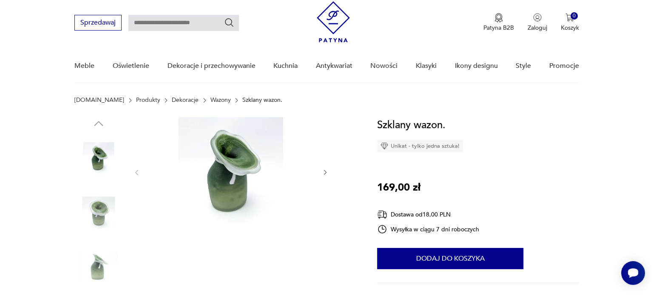
scroll to position [22, 0]
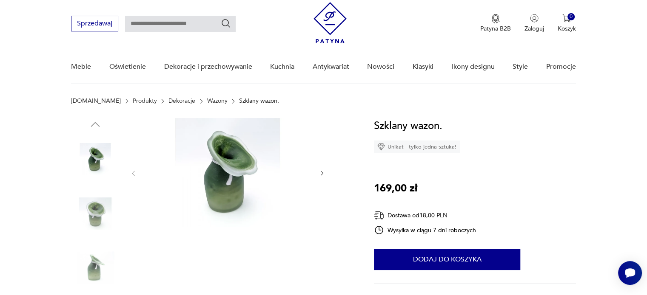
click at [215, 150] on img at bounding box center [227, 172] width 164 height 109
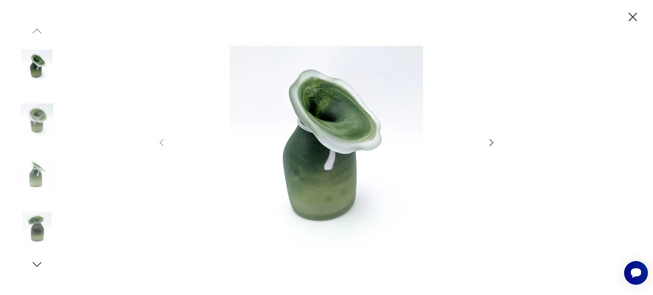
click at [492, 145] on icon "button" at bounding box center [491, 143] width 10 height 10
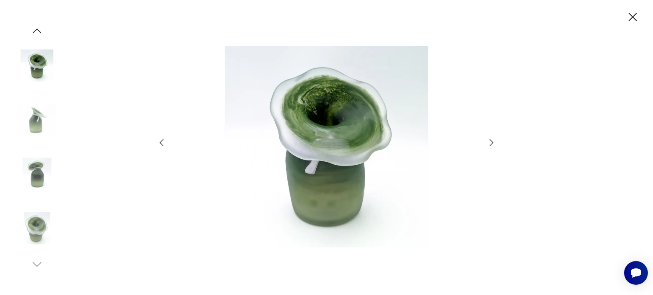
click at [492, 145] on icon "button" at bounding box center [491, 143] width 10 height 10
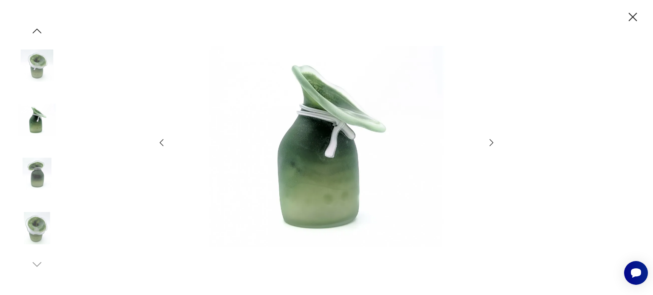
click at [492, 145] on icon "button" at bounding box center [491, 143] width 10 height 10
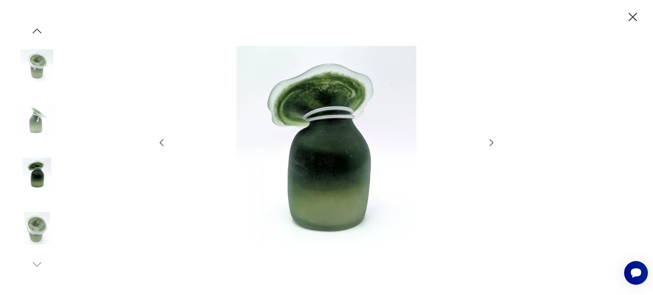
click at [492, 145] on icon "button" at bounding box center [491, 143] width 10 height 10
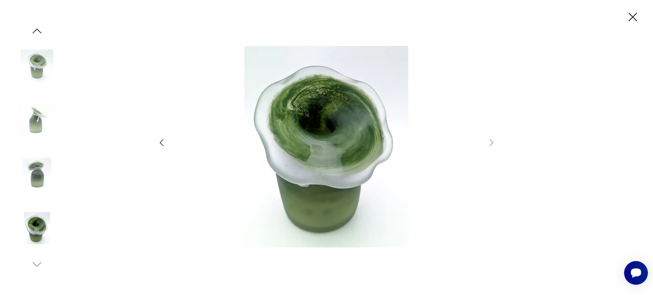
click at [165, 144] on icon "button" at bounding box center [161, 143] width 10 height 10
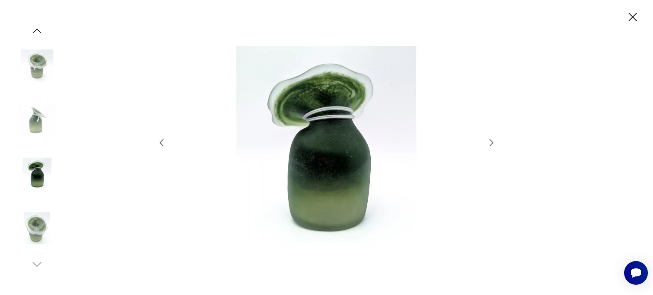
click at [165, 144] on icon "button" at bounding box center [161, 143] width 10 height 10
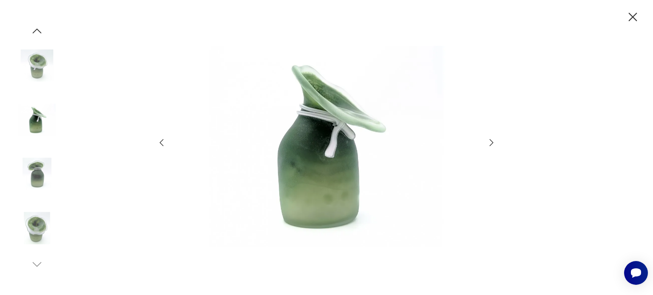
click at [165, 144] on icon "button" at bounding box center [161, 143] width 10 height 10
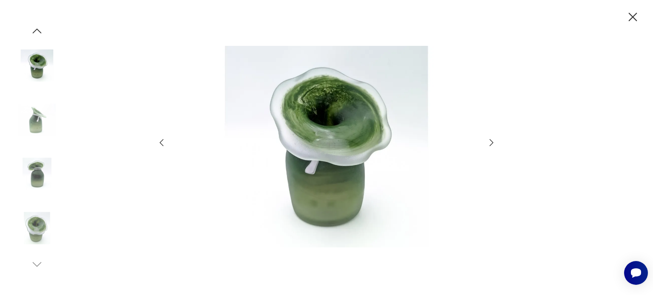
click at [165, 144] on icon "button" at bounding box center [161, 143] width 10 height 10
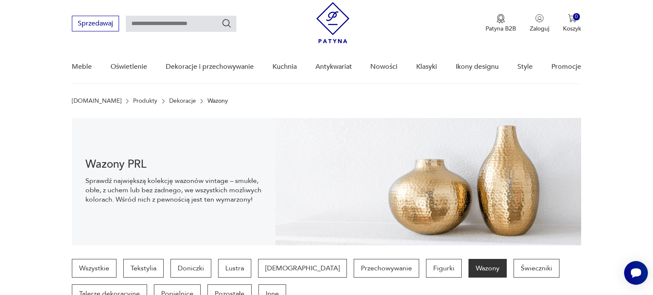
scroll to position [279, 0]
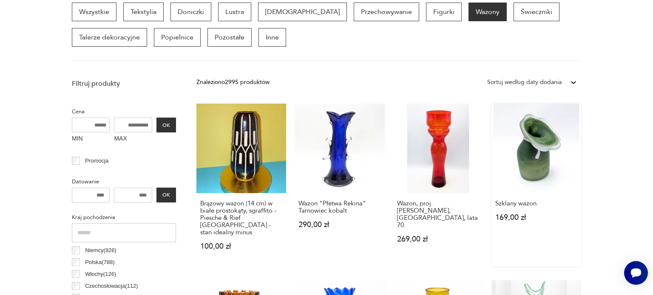
click at [534, 147] on link "Szklany wazon. 169,00 zł" at bounding box center [536, 185] width 90 height 163
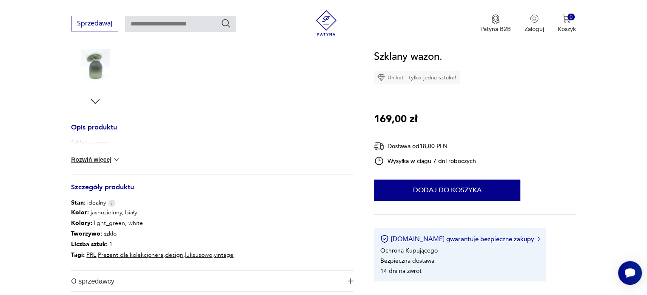
scroll to position [278, 0]
click at [102, 128] on h3 "Opis produktu" at bounding box center [212, 132] width 282 height 14
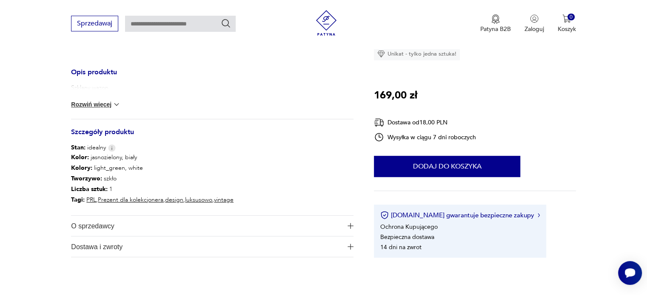
scroll to position [335, 0]
click at [95, 103] on button "Rozwiń więcej" at bounding box center [95, 104] width 49 height 9
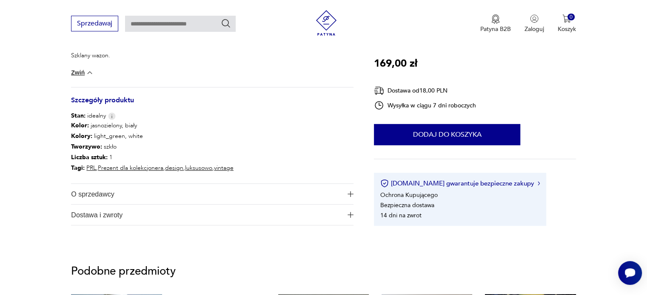
scroll to position [367, 0]
click at [160, 192] on span "O sprzedawcy" at bounding box center [206, 194] width 270 height 20
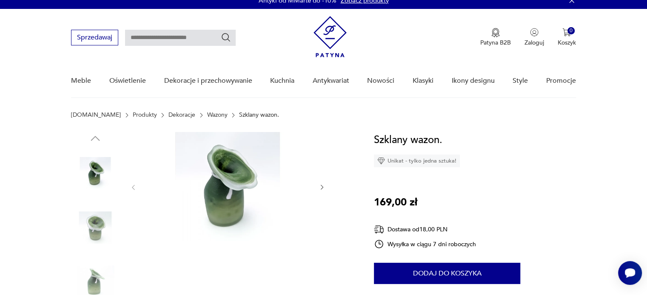
scroll to position [0, 0]
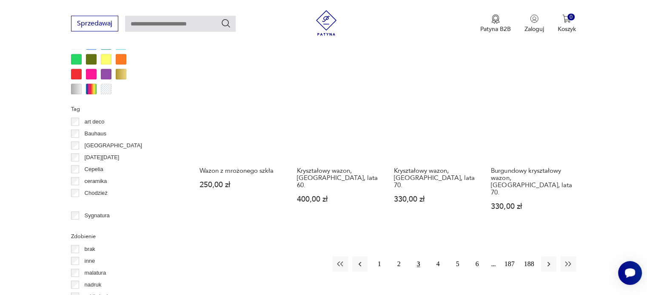
scroll to position [799, 0]
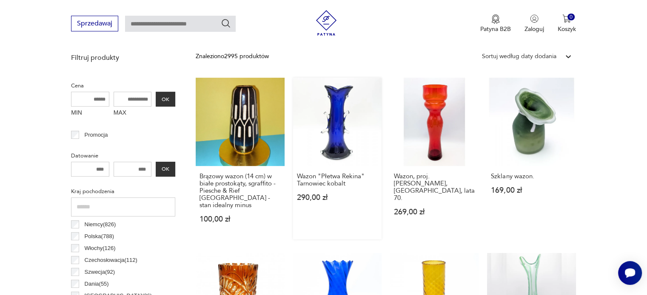
scroll to position [303, 0]
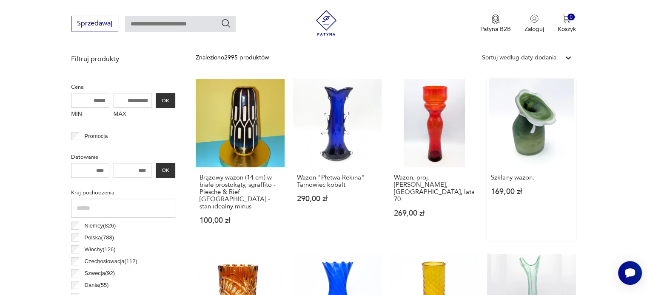
click at [529, 126] on link "Szklany wazon. 169,00 zł" at bounding box center [531, 160] width 88 height 162
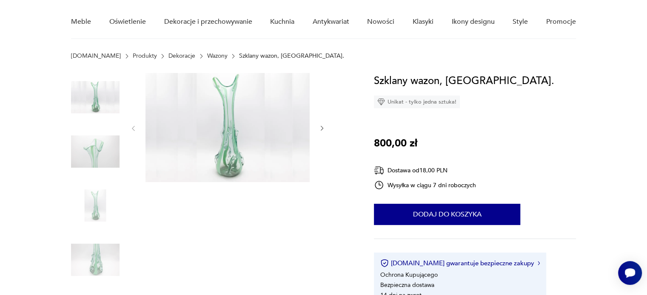
scroll to position [66, 0]
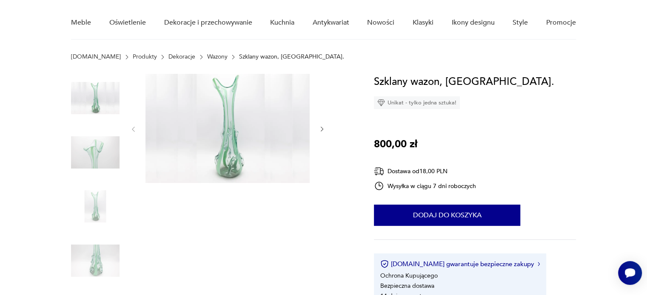
click at [95, 97] on img at bounding box center [95, 98] width 48 height 48
click at [94, 147] on img at bounding box center [95, 152] width 48 height 48
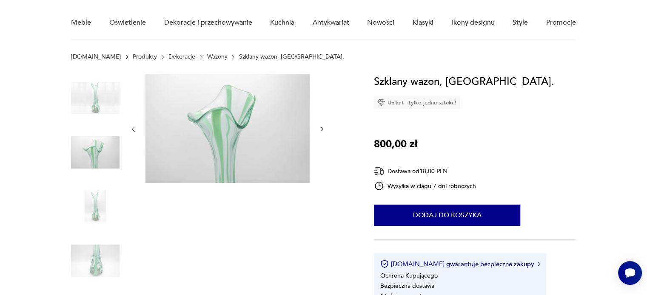
click at [96, 205] on img at bounding box center [95, 206] width 48 height 48
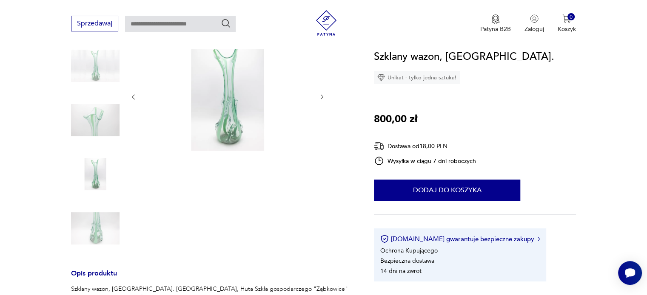
scroll to position [127, 0]
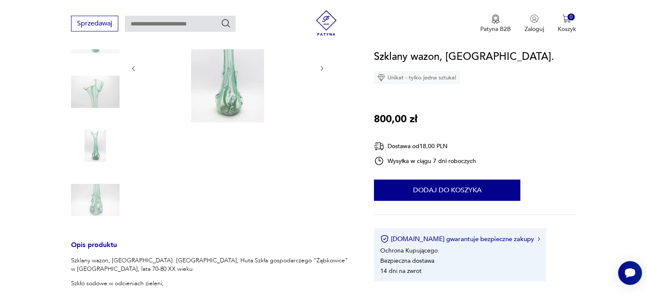
click at [95, 138] on img at bounding box center [95, 146] width 48 height 48
click at [94, 190] on img at bounding box center [95, 200] width 48 height 48
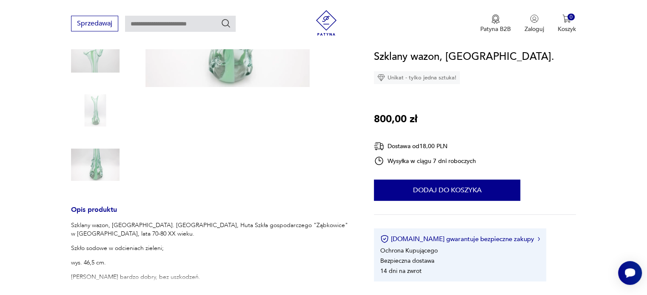
scroll to position [173, 0]
